Goal: Task Accomplishment & Management: Use online tool/utility

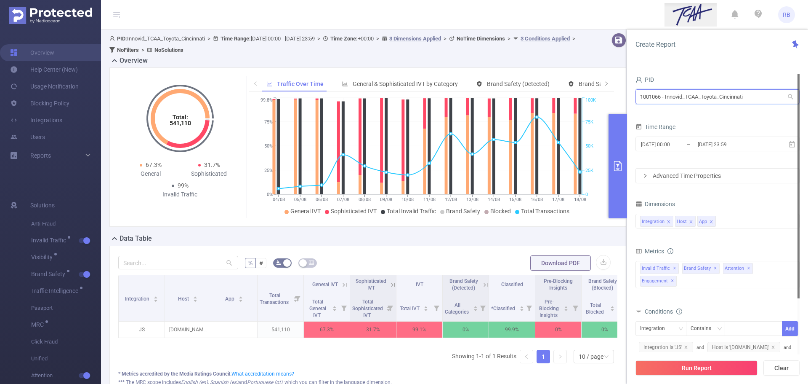
click at [718, 96] on input "1001066 - Innovid_TCAA_Toyota_Cincinnati" at bounding box center [718, 96] width 164 height 15
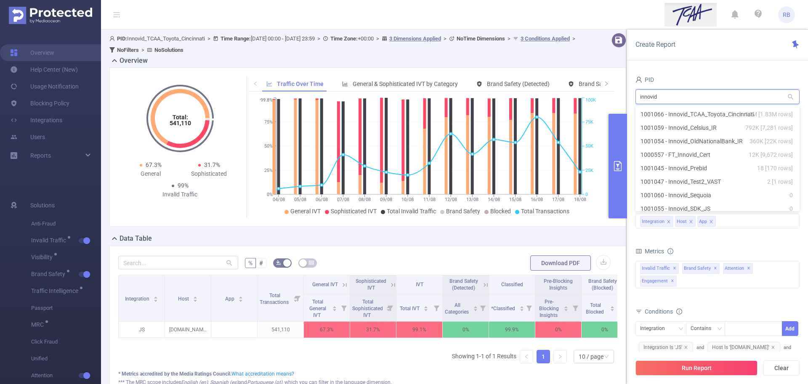
click at [679, 99] on input "innovid" at bounding box center [718, 96] width 164 height 15
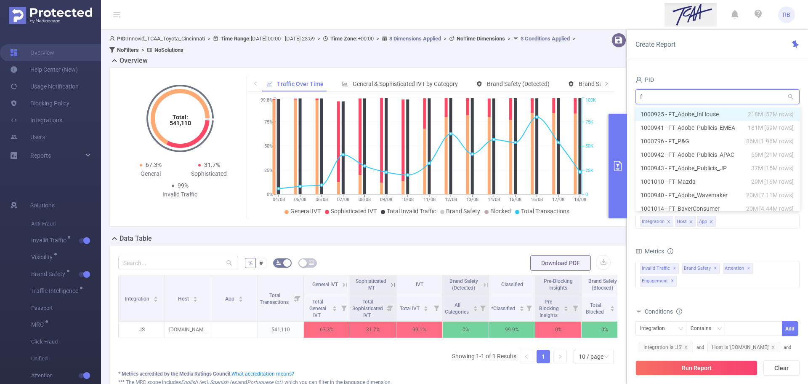
type input "ft"
click at [674, 115] on li "1000925 - FT_Adobe_InHouse 218M [57M rows]" at bounding box center [718, 113] width 165 height 13
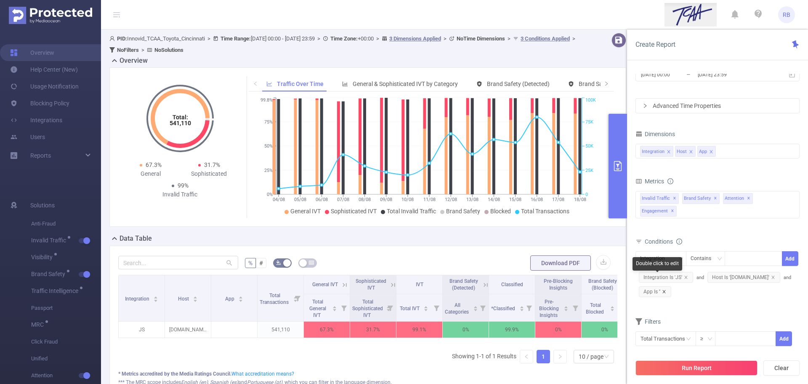
click at [664, 289] on icon "icon: close" at bounding box center [664, 291] width 4 height 4
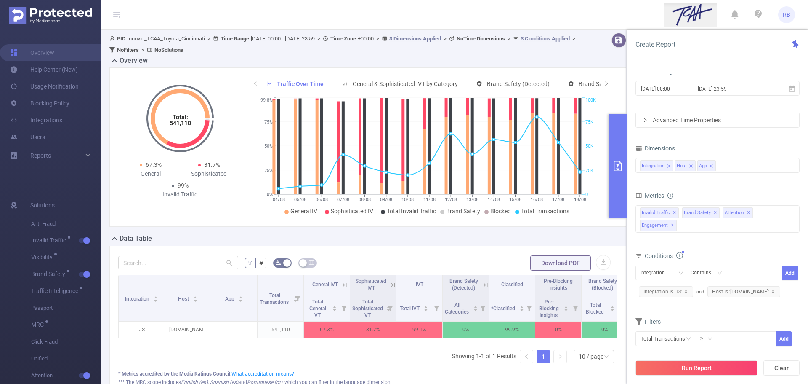
click at [674, 368] on button "Run Report" at bounding box center [697, 367] width 122 height 15
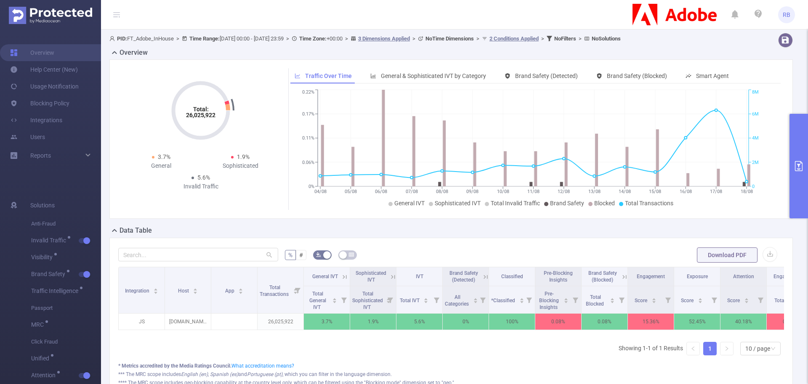
click at [805, 171] on button "primary" at bounding box center [799, 166] width 19 height 104
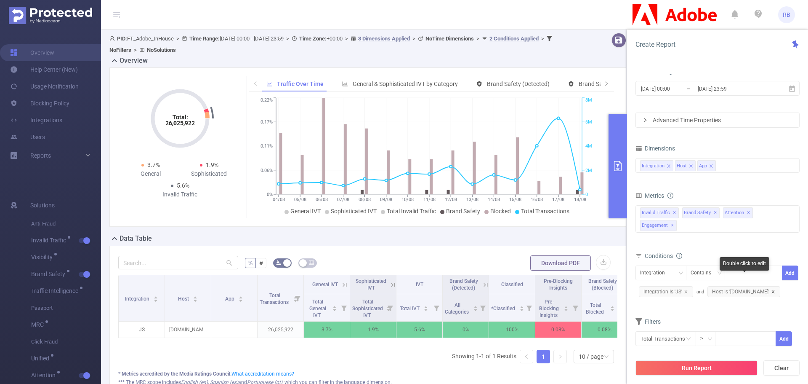
click at [771, 289] on icon "icon: close" at bounding box center [773, 291] width 4 height 4
click at [683, 371] on button "Run Report" at bounding box center [697, 367] width 122 height 15
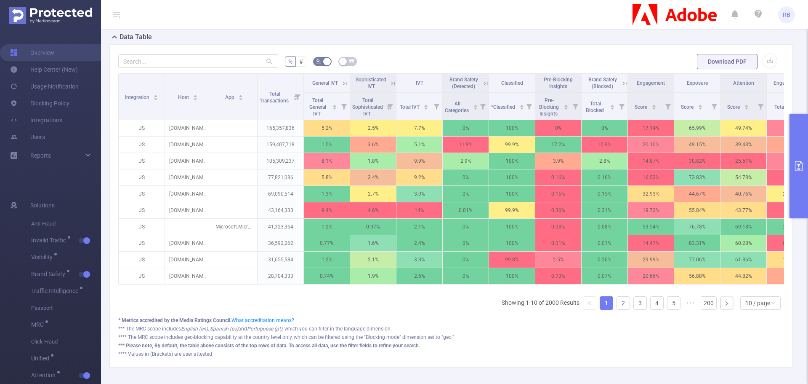
scroll to position [84, 0]
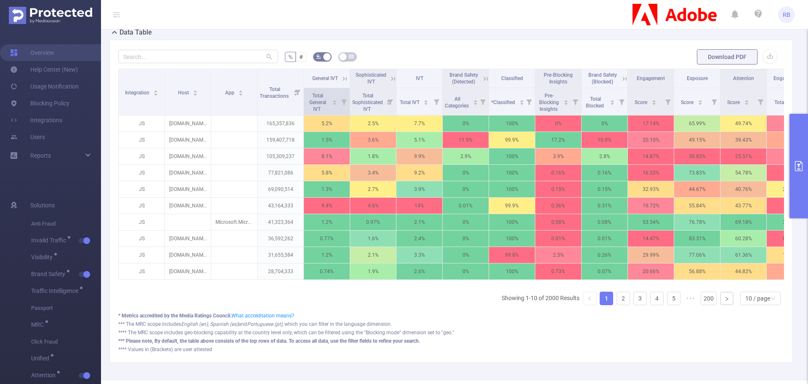
click at [344, 102] on icon at bounding box center [343, 101] width 5 height 5
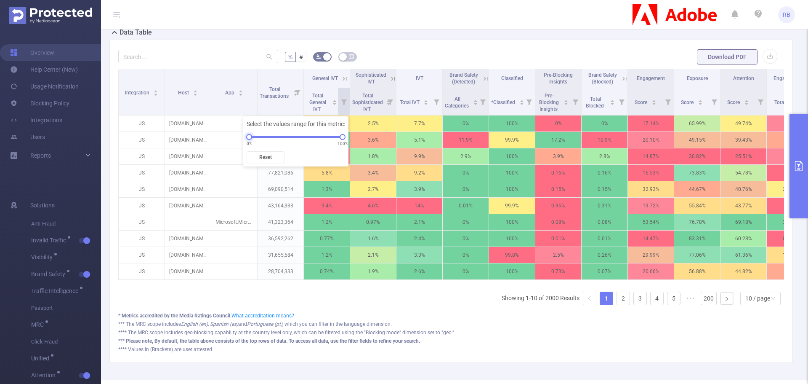
click at [270, 137] on div "0% 100%" at bounding box center [295, 136] width 93 height 5
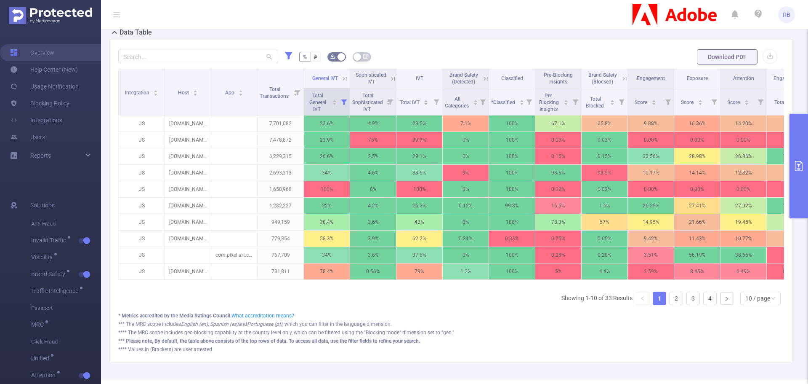
click at [345, 102] on icon at bounding box center [343, 101] width 5 height 5
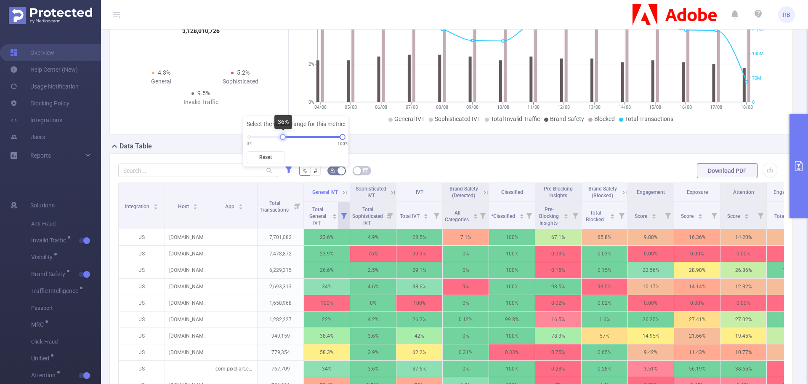
click at [284, 137] on div "0% 100%" at bounding box center [295, 136] width 93 height 5
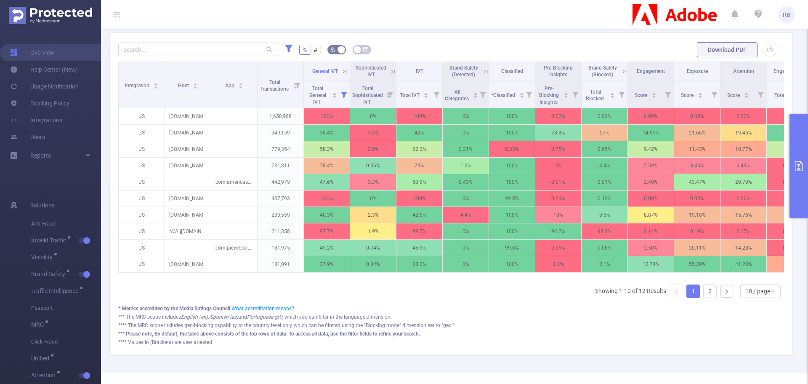
scroll to position [211, 0]
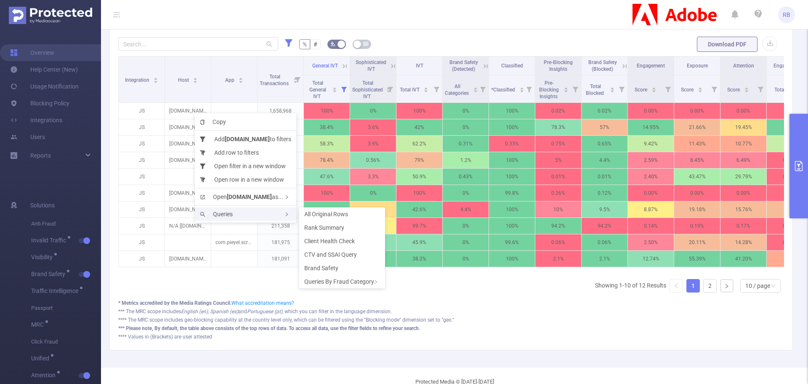
click at [238, 218] on div "Queries" at bounding box center [245, 213] width 101 height 13
click at [324, 230] on li "Rank Summary" at bounding box center [342, 227] width 86 height 13
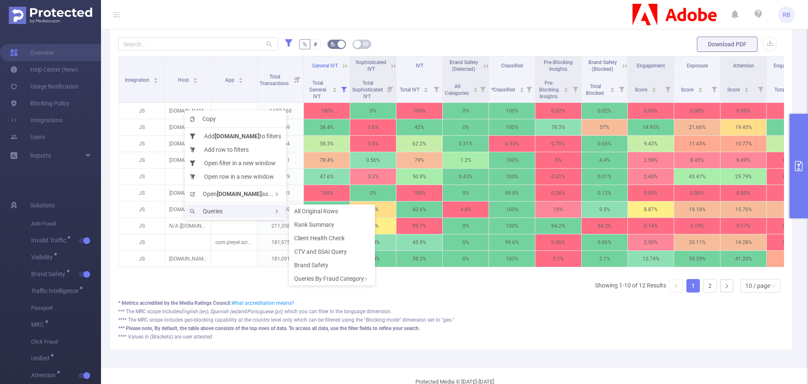
click at [224, 211] on div "Queries" at bounding box center [235, 210] width 101 height 13
click at [272, 210] on div "Queries" at bounding box center [235, 210] width 101 height 13
click at [307, 225] on span "Rank Summary" at bounding box center [314, 224] width 40 height 7
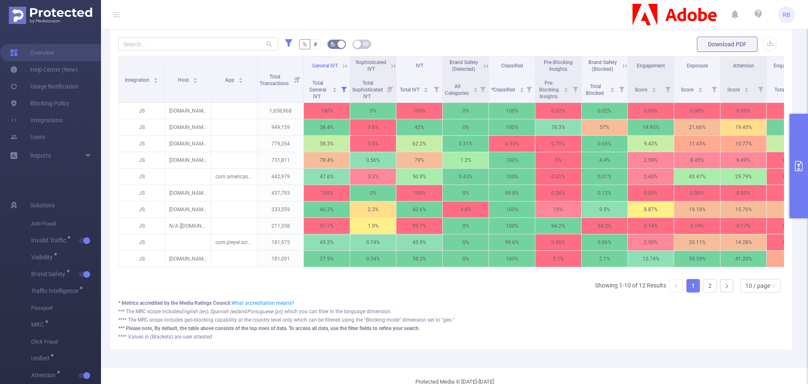
click at [346, 65] on icon at bounding box center [345, 66] width 8 height 8
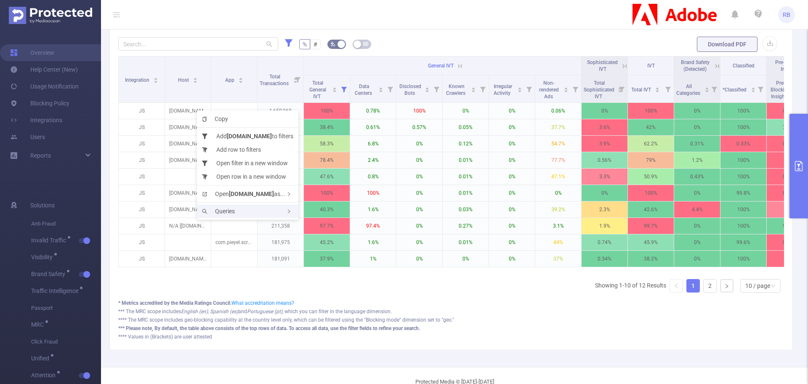
click at [224, 210] on span "Queries" at bounding box center [218, 211] width 33 height 7
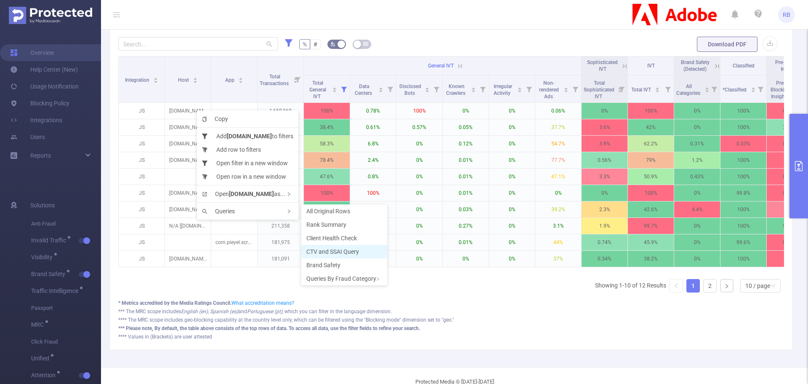
click at [350, 252] on span "CTV and SSAI Query" at bounding box center [333, 251] width 53 height 7
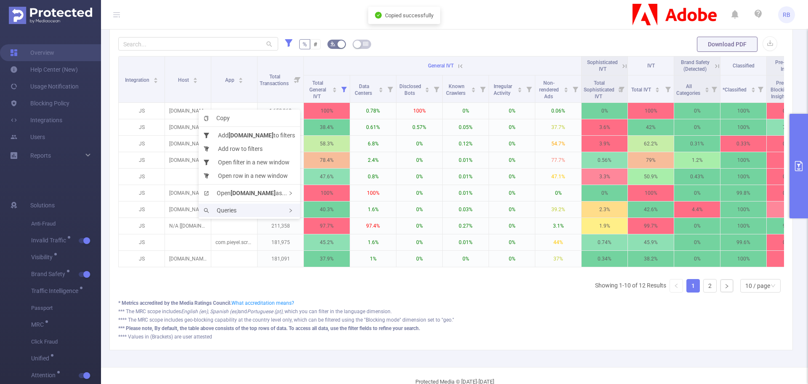
click at [246, 207] on div "Queries" at bounding box center [249, 209] width 101 height 13
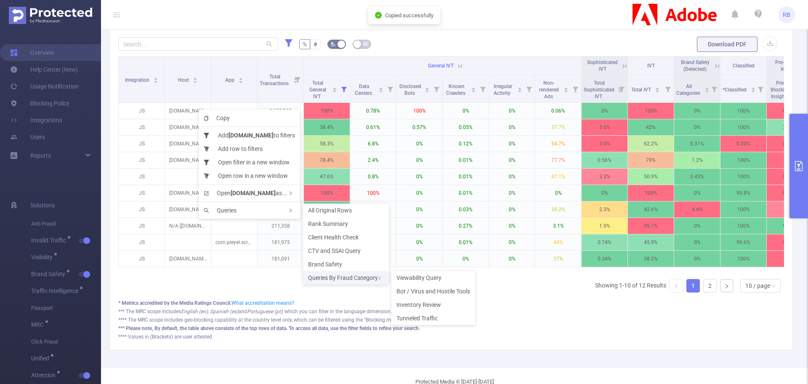
click at [346, 281] on div "Queries By Fraud Category" at bounding box center [346, 277] width 86 height 13
click at [441, 309] on li "Inventory Review" at bounding box center [434, 304] width 84 height 13
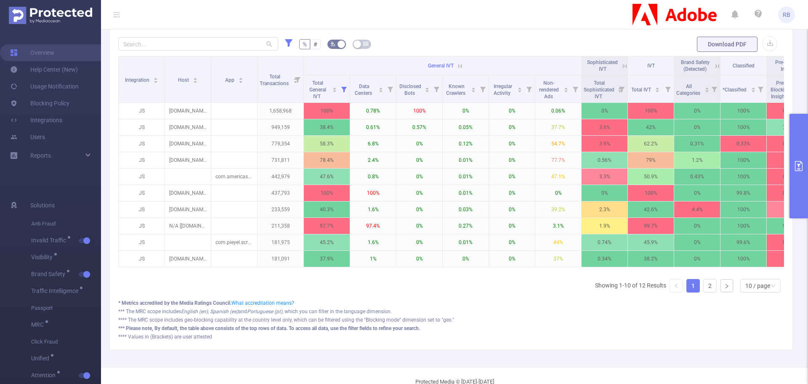
click at [803, 155] on button "primary" at bounding box center [799, 166] width 19 height 104
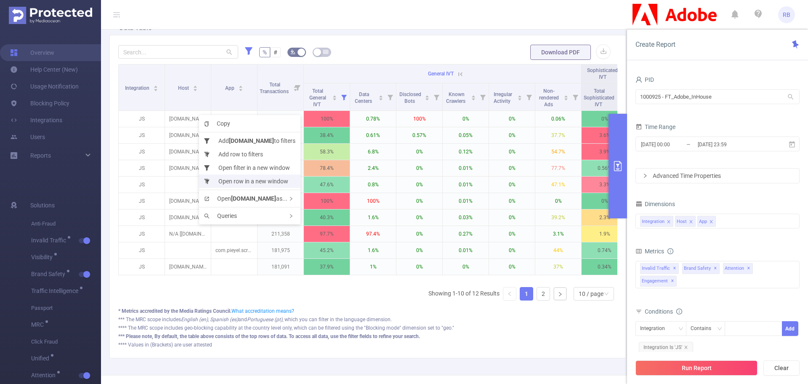
click at [229, 180] on li "Open row in a new window" at bounding box center [249, 180] width 101 height 13
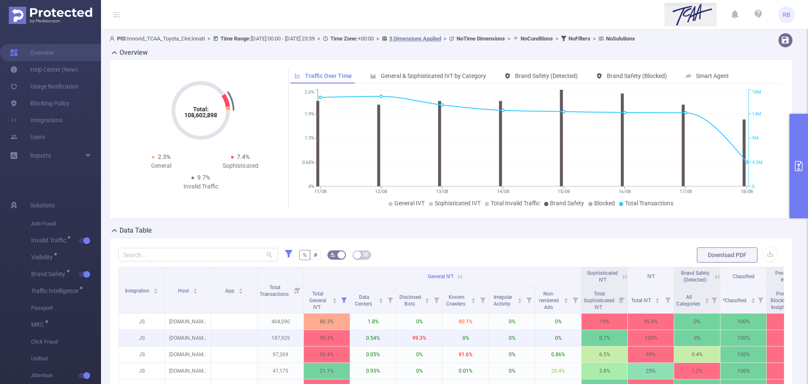
scroll to position [152, 0]
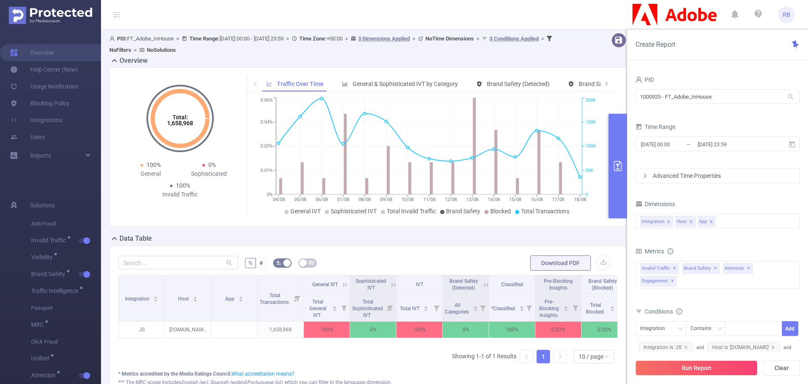
click at [345, 281] on icon at bounding box center [345, 285] width 8 height 8
